Goal: Information Seeking & Learning: Learn about a topic

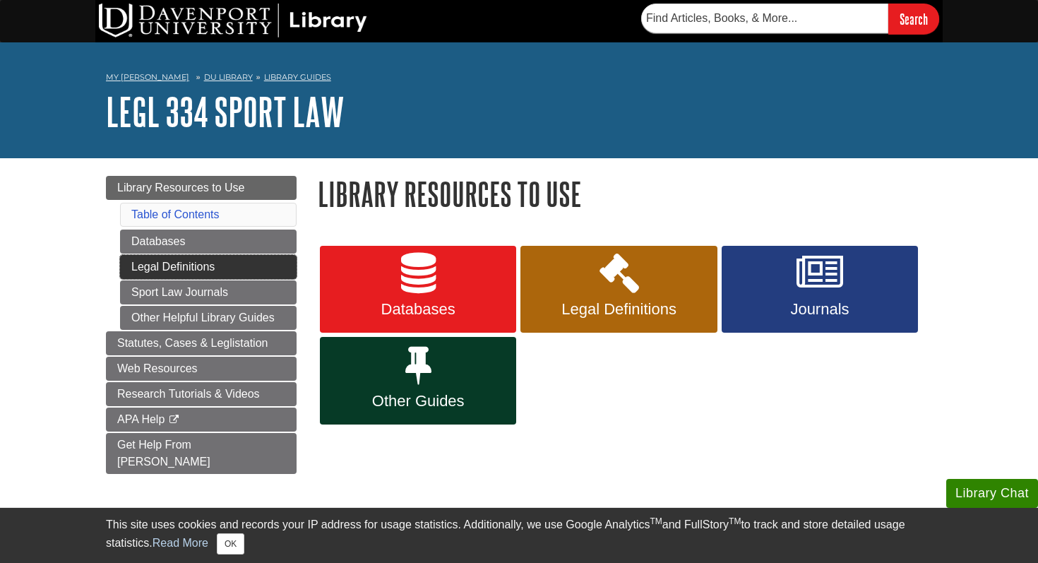
click at [221, 263] on link "Legal Definitions" at bounding box center [208, 267] width 177 height 24
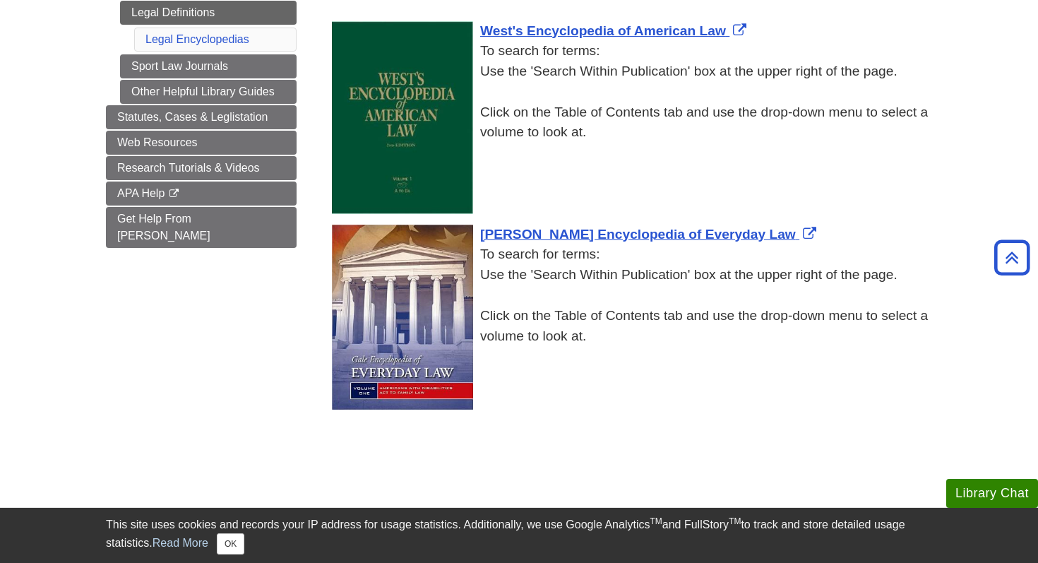
scroll to position [194, 0]
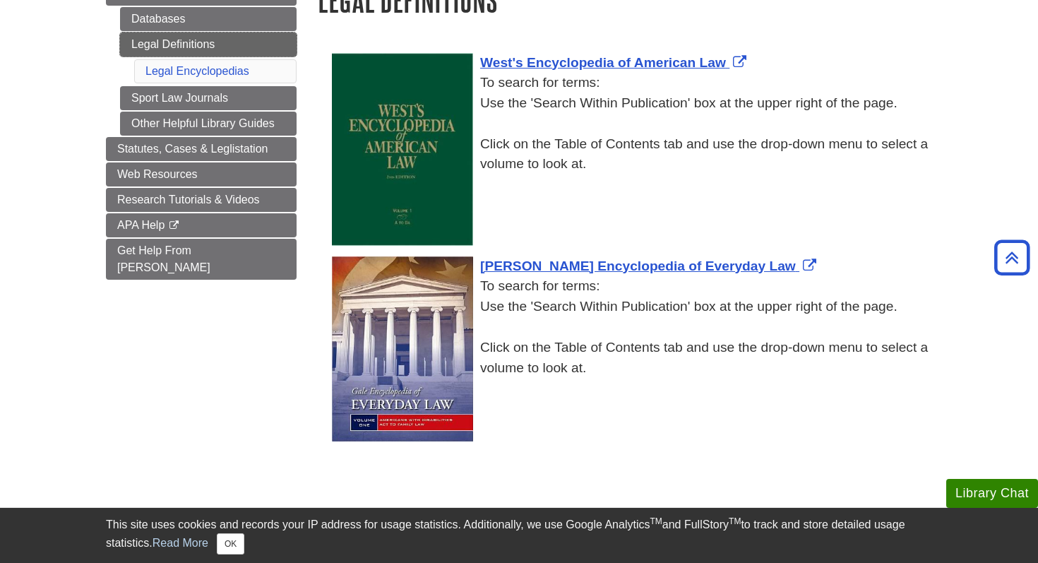
click at [260, 45] on link "Legal Definitions" at bounding box center [208, 44] width 177 height 24
